Goal: Task Accomplishment & Management: Manage account settings

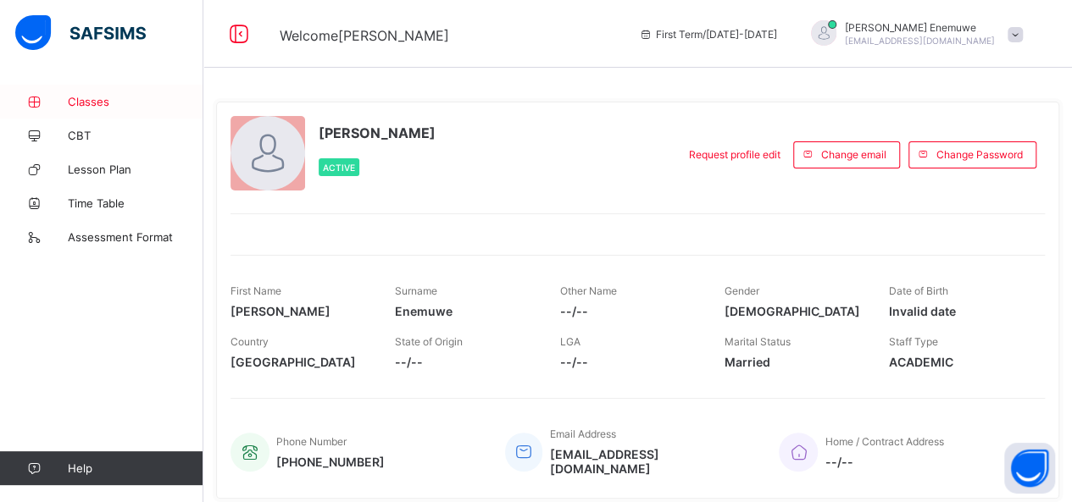
click at [106, 106] on span "Classes" at bounding box center [136, 102] width 136 height 14
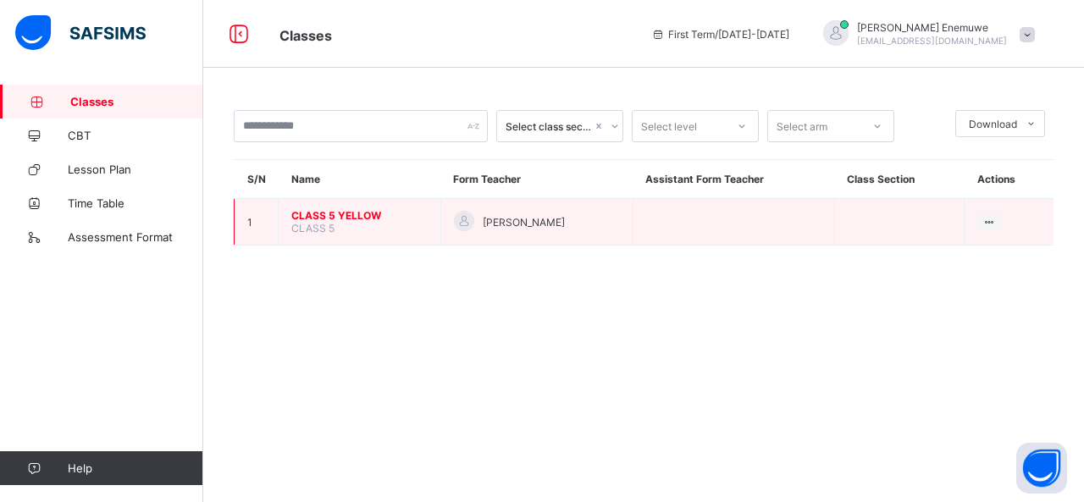
click at [332, 213] on span "CLASS 5 YELLOW" at bounding box center [359, 215] width 136 height 13
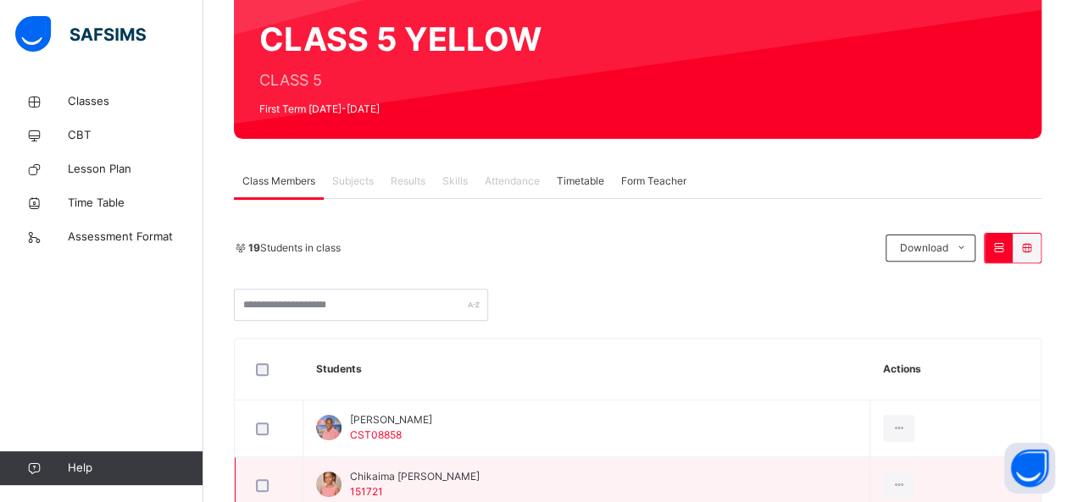
scroll to position [254, 0]
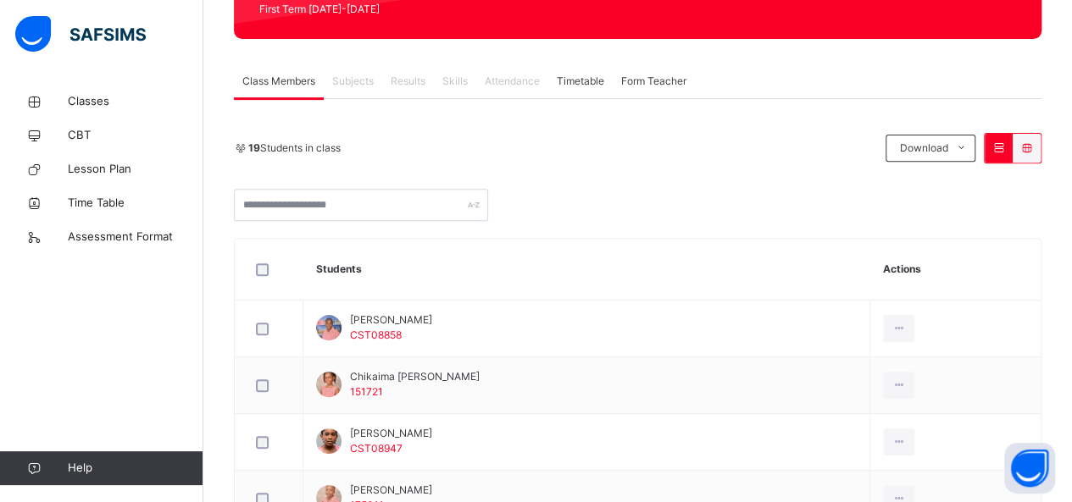
click at [503, 88] on span "Attendance" at bounding box center [512, 81] width 55 height 15
click at [98, 101] on span "Classes" at bounding box center [136, 101] width 136 height 17
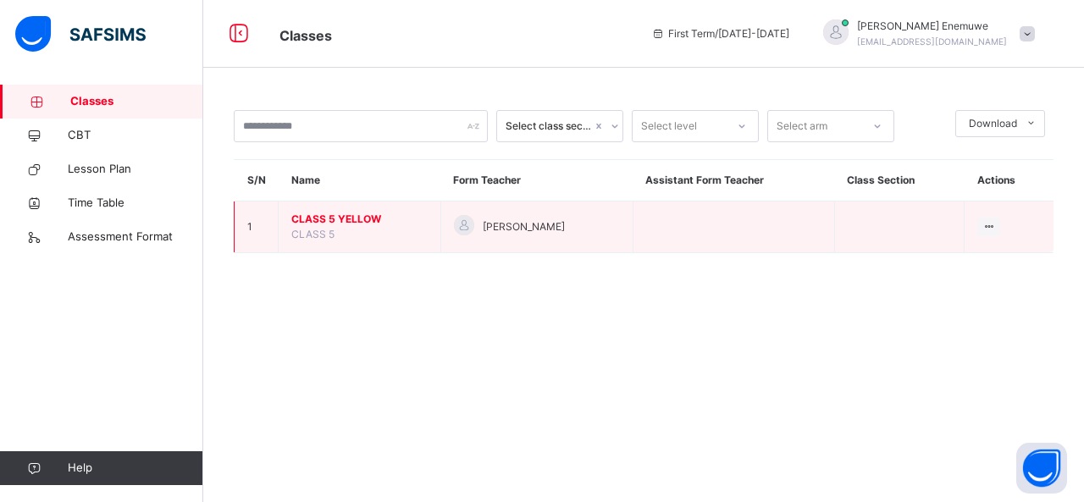
click at [352, 219] on span "CLASS 5 YELLOW" at bounding box center [359, 219] width 136 height 15
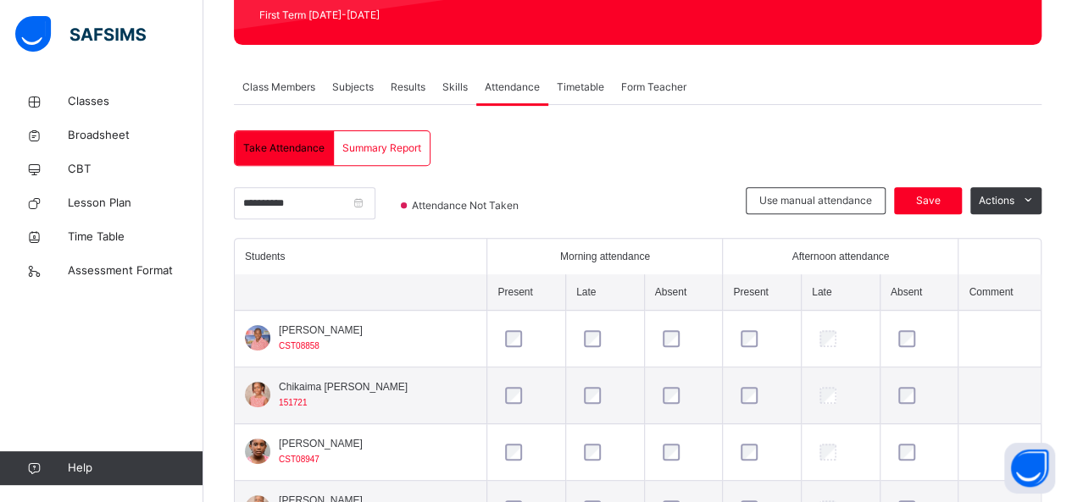
scroll to position [249, 0]
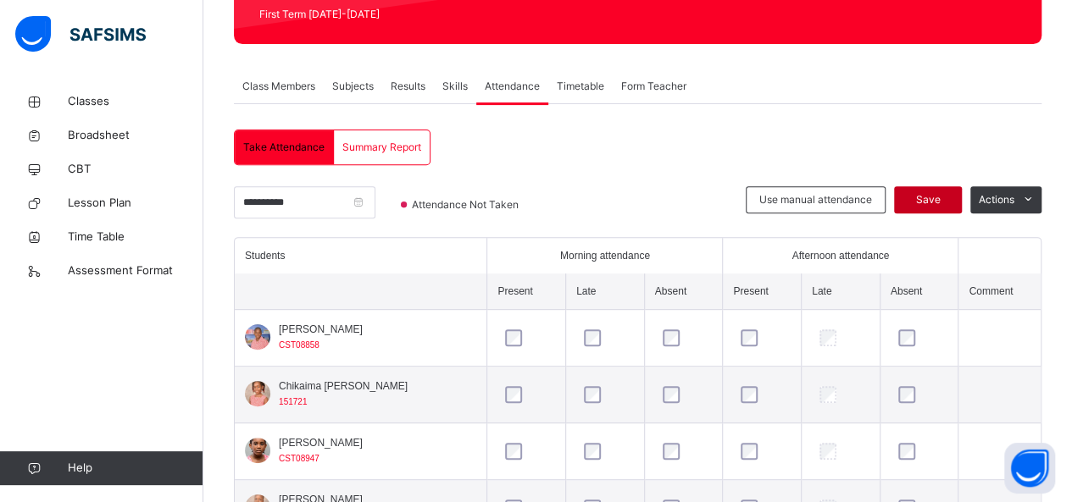
click at [949, 201] on span "Save" at bounding box center [927, 199] width 42 height 15
click at [91, 111] on link "Classes" at bounding box center [101, 102] width 203 height 34
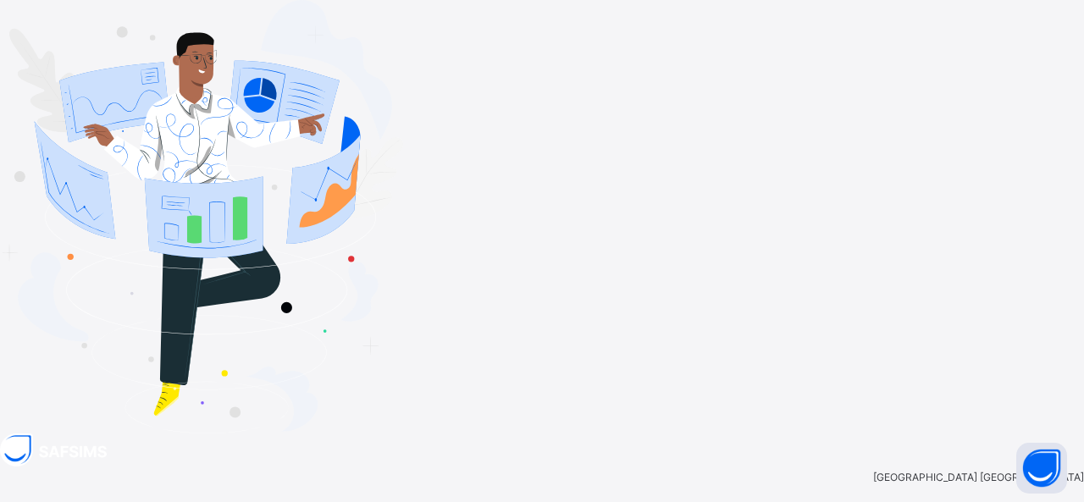
type input "**********"
